Goal: Check status: Check status

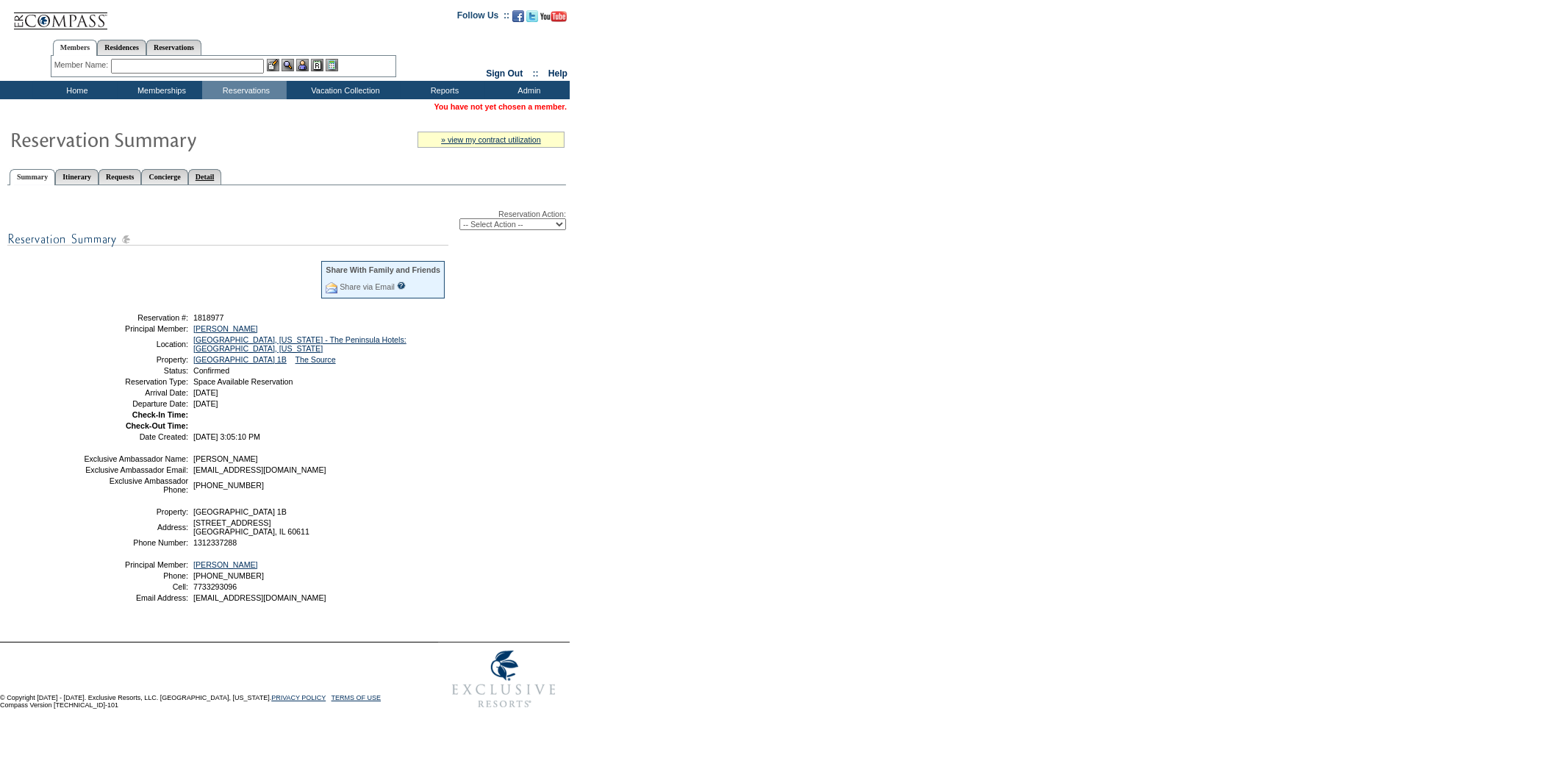
click at [222, 169] on link "Detail" at bounding box center [204, 176] width 34 height 15
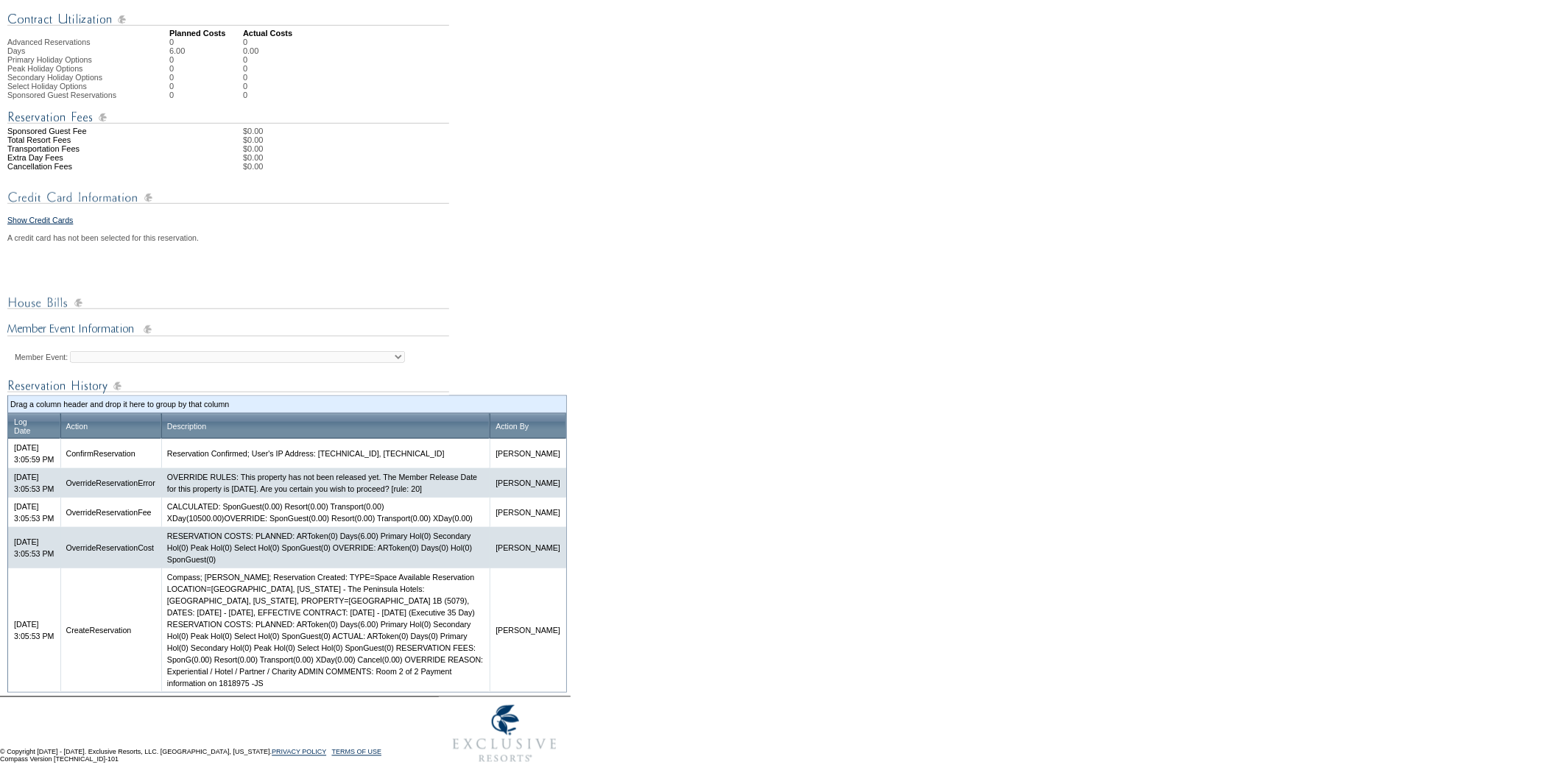
scroll to position [475, 0]
click at [462, 673] on td "Compass; [PERSON_NAME]; Reservation Created: TYPE=Space Available Reservation L…" at bounding box center [326, 630] width 328 height 124
drag, startPoint x: 461, startPoint y: 671, endPoint x: 330, endPoint y: 686, distance: 131.9
click at [330, 686] on td "Compass; [PERSON_NAME]; Reservation Created: TYPE=Space Available Reservation L…" at bounding box center [326, 630] width 328 height 124
copy td "Room 2 of 2 Payment information on 1818975 -JS"
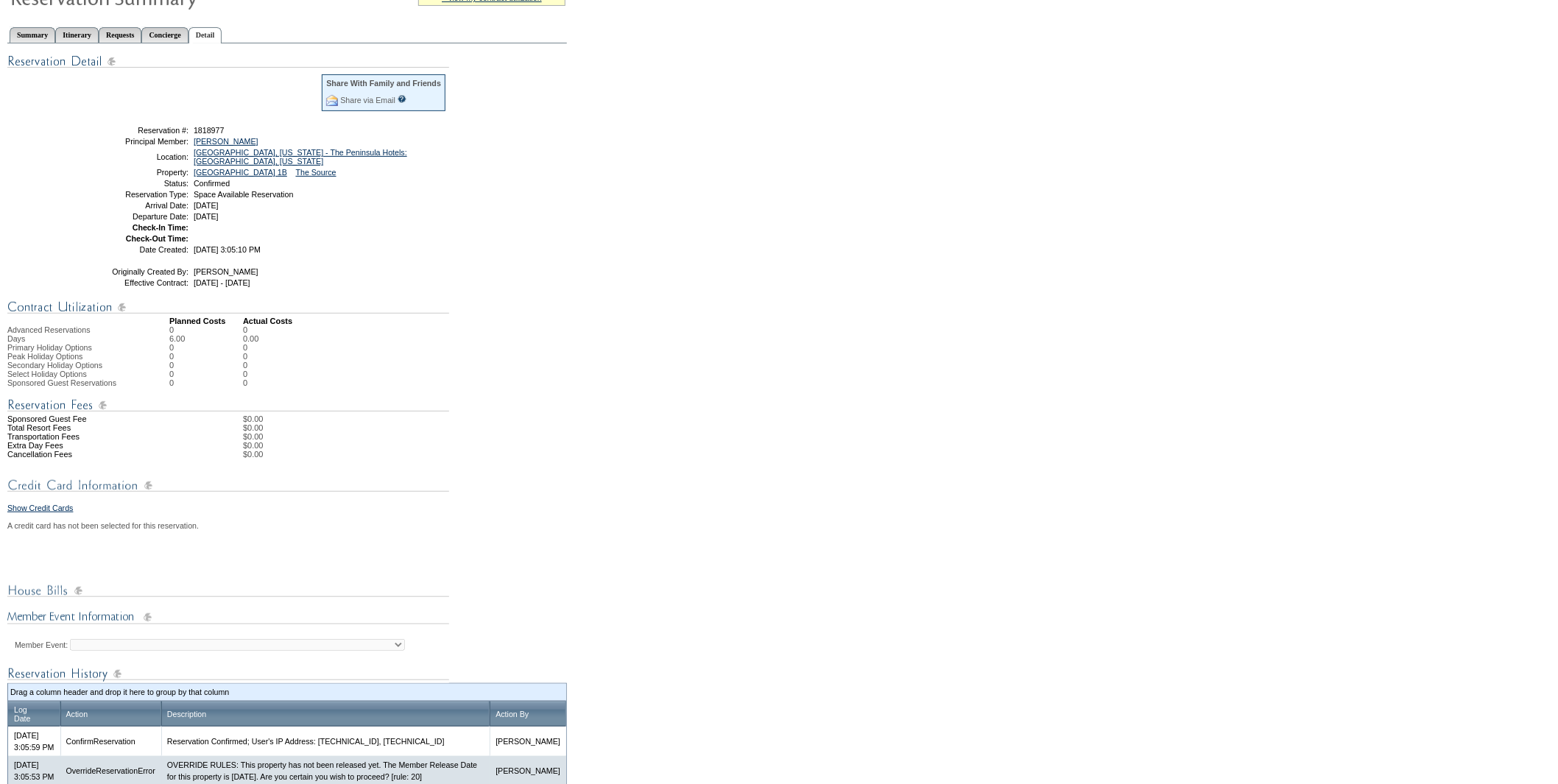
scroll to position [0, 0]
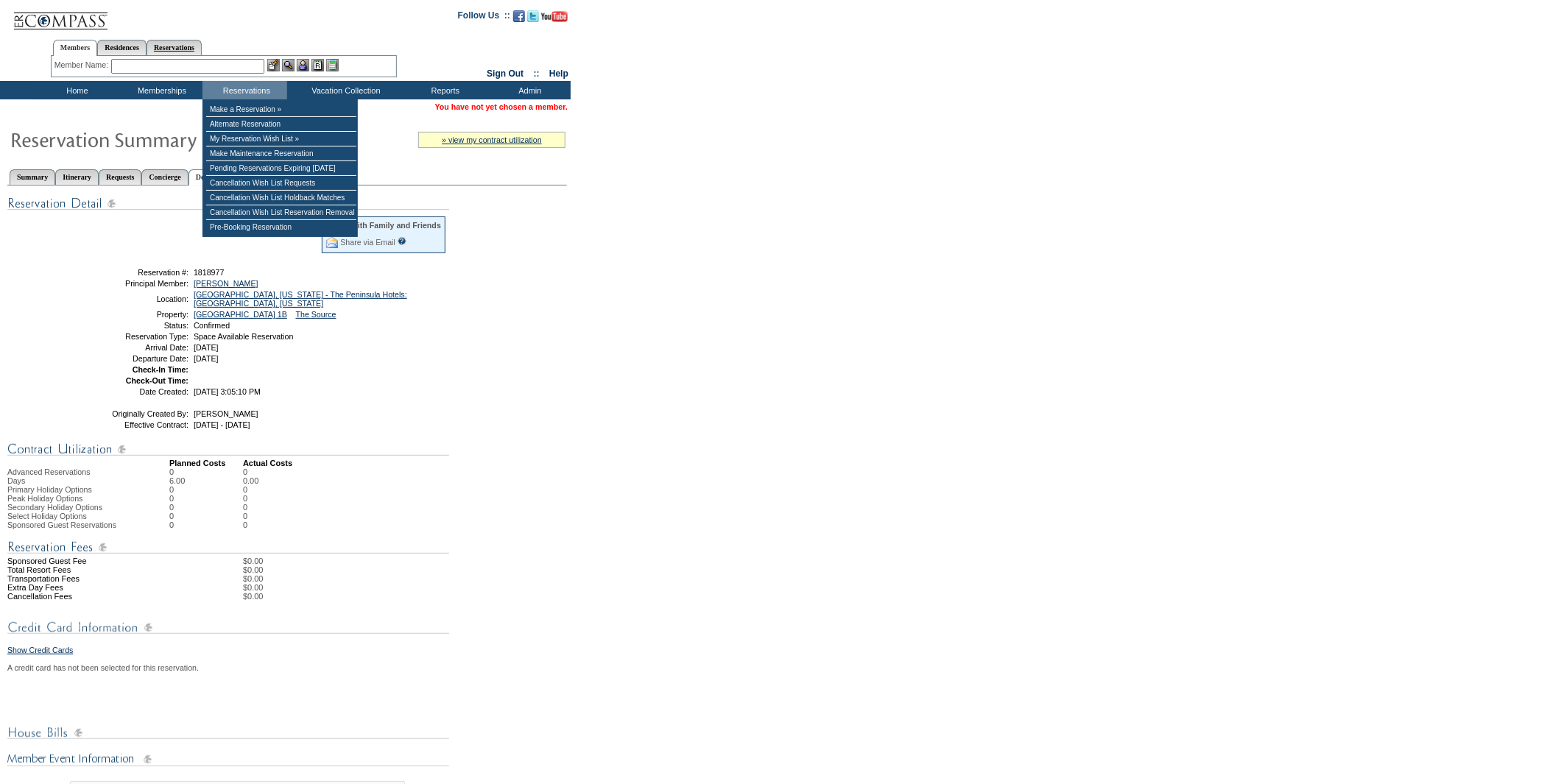
click at [179, 42] on link "Reservations" at bounding box center [174, 47] width 55 height 15
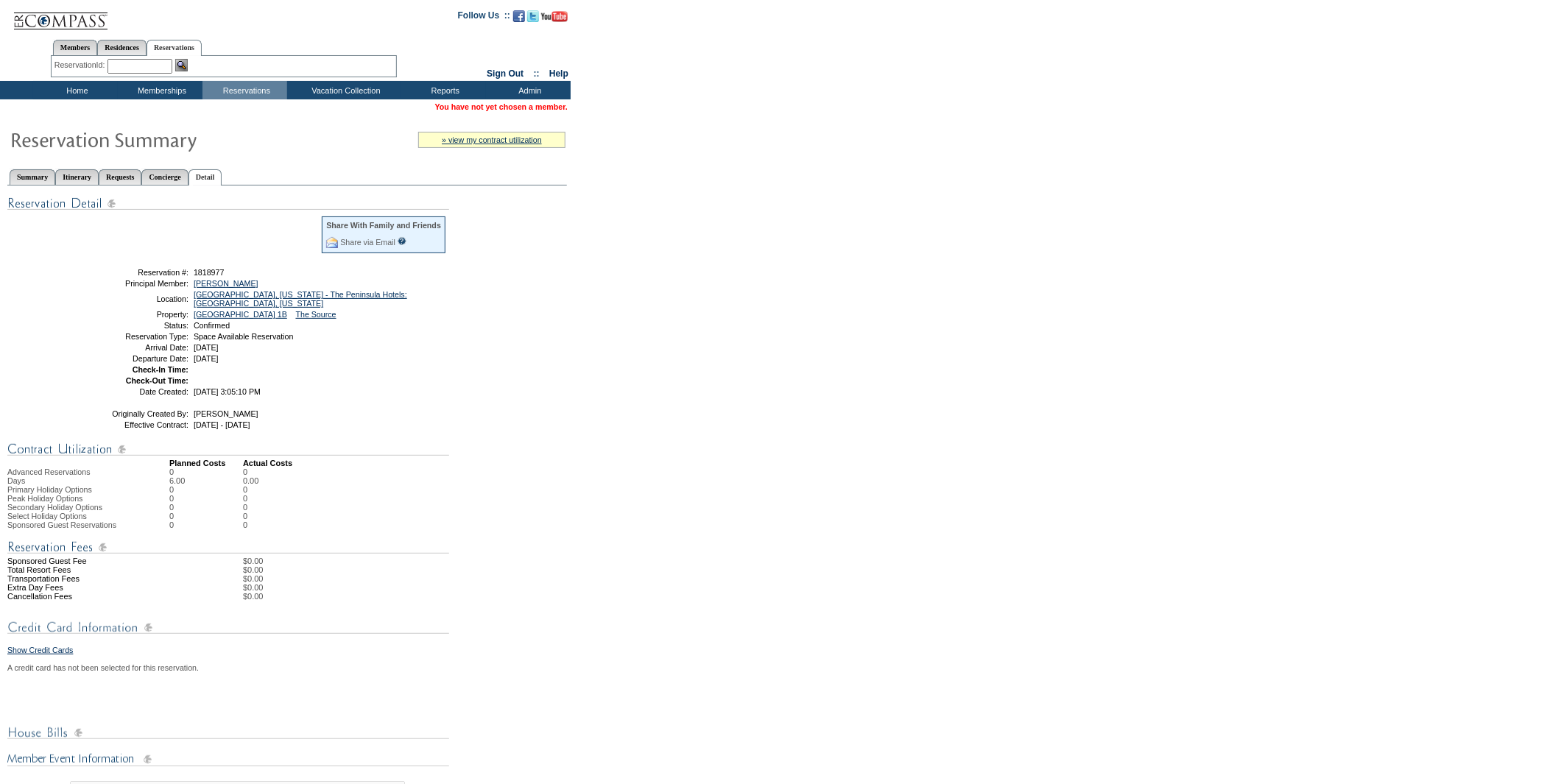
click at [156, 59] on input "text" at bounding box center [139, 66] width 65 height 14
paste input "1818410"
type input "1818410"
click at [184, 65] on img at bounding box center [181, 65] width 13 height 13
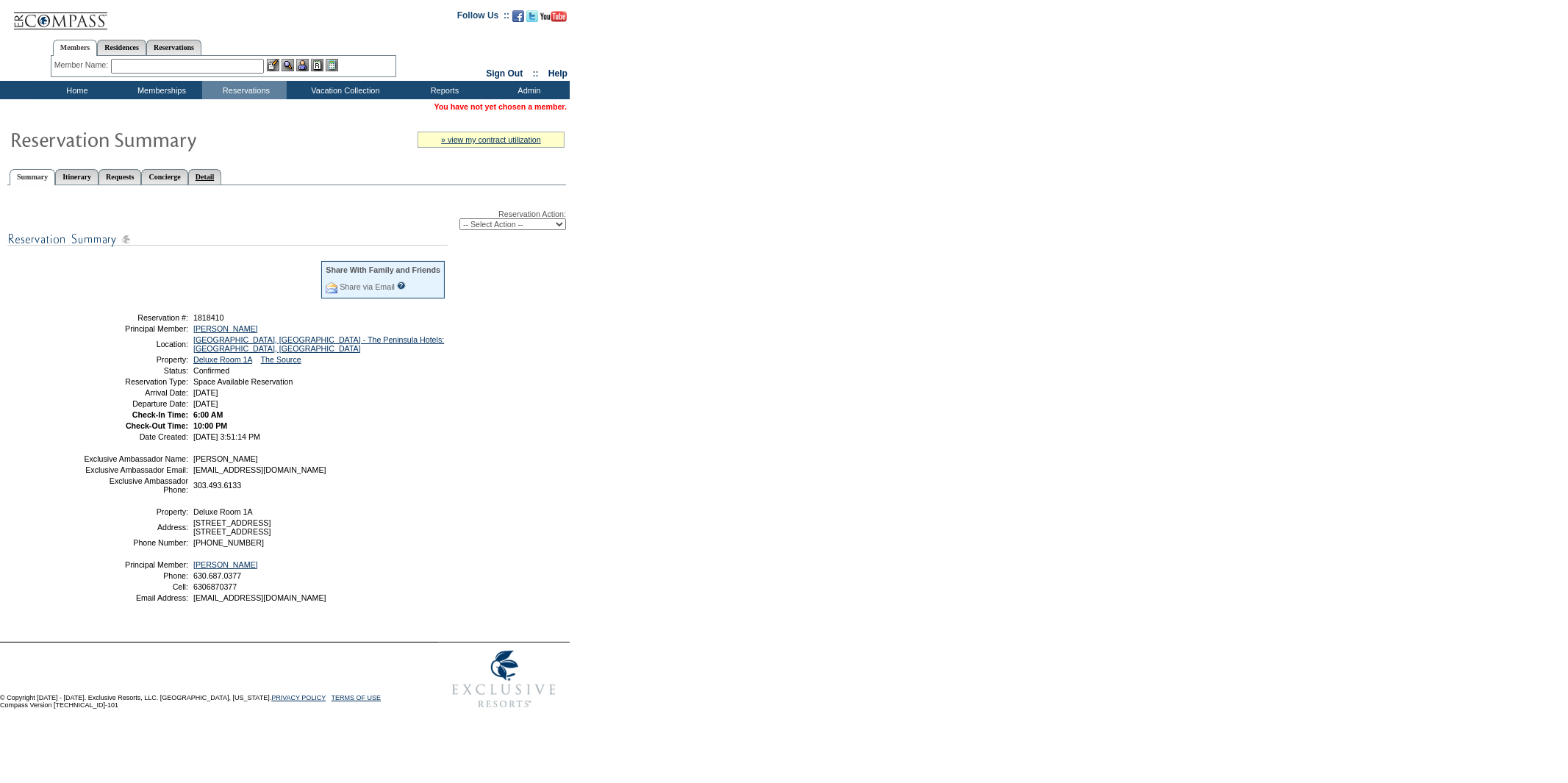
click at [222, 175] on link "Detail" at bounding box center [204, 176] width 34 height 15
